Goal: Transaction & Acquisition: Subscribe to service/newsletter

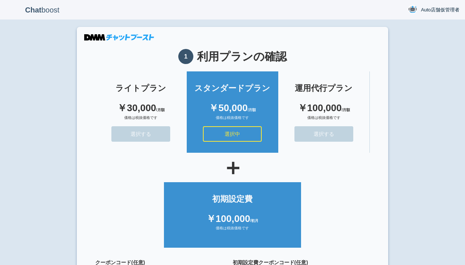
scroll to position [66, 0]
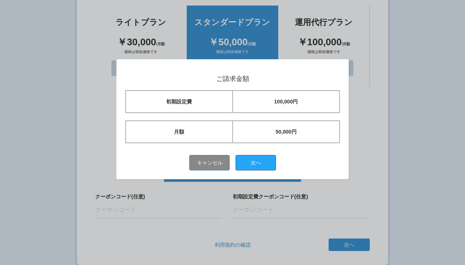
click at [259, 162] on button "次へ" at bounding box center [256, 162] width 40 height 15
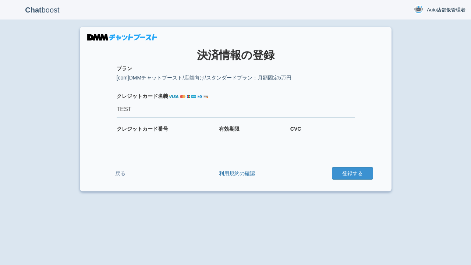
type input "TEST"
click at [352, 173] on button "登録する" at bounding box center [352, 173] width 41 height 13
